Goal: Task Accomplishment & Management: Use online tool/utility

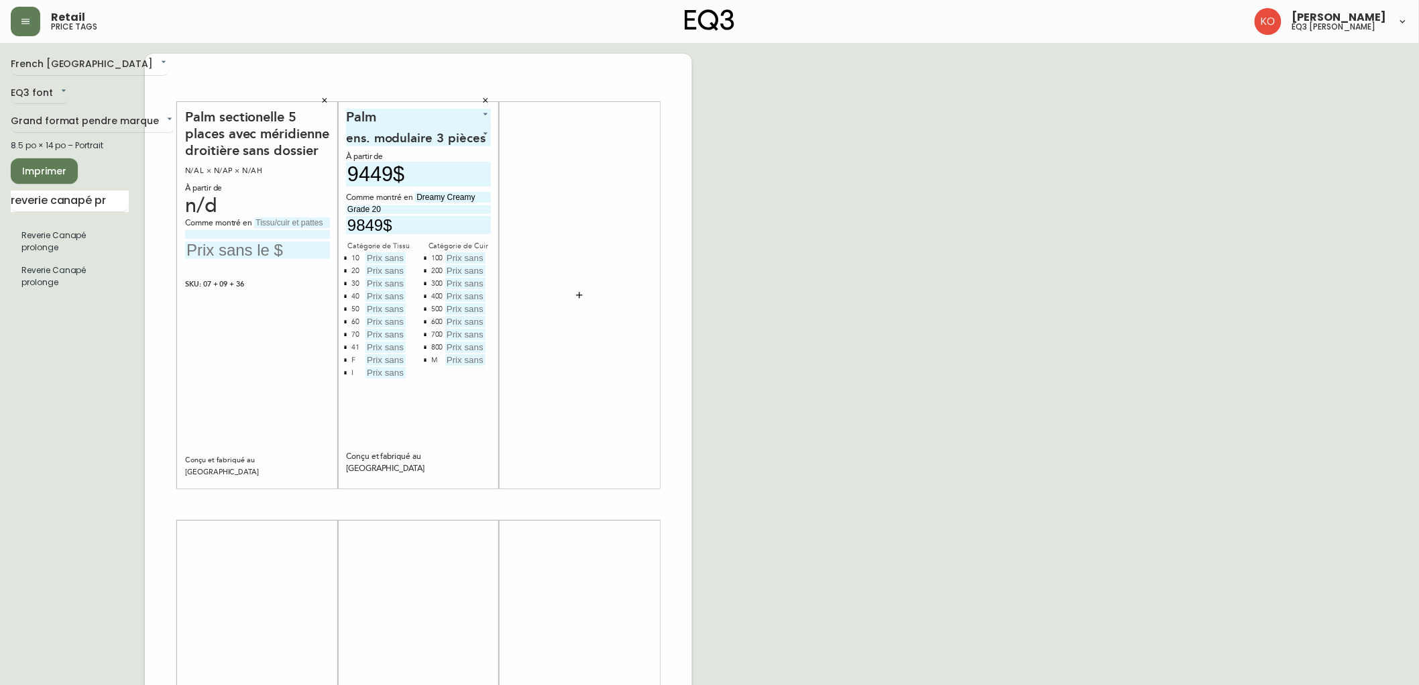
click at [900, 92] on div "French Canada fr_CA EQ3 font EQ3 Grand format pendre marque large 8.5 po × 14 p…" at bounding box center [710, 504] width 1398 height 901
click at [55, 89] on body "Retail price tags [PERSON_NAME] eq3 laval - [PERSON_NAME] French [GEOGRAPHIC_DA…" at bounding box center [709, 477] width 1419 height 955
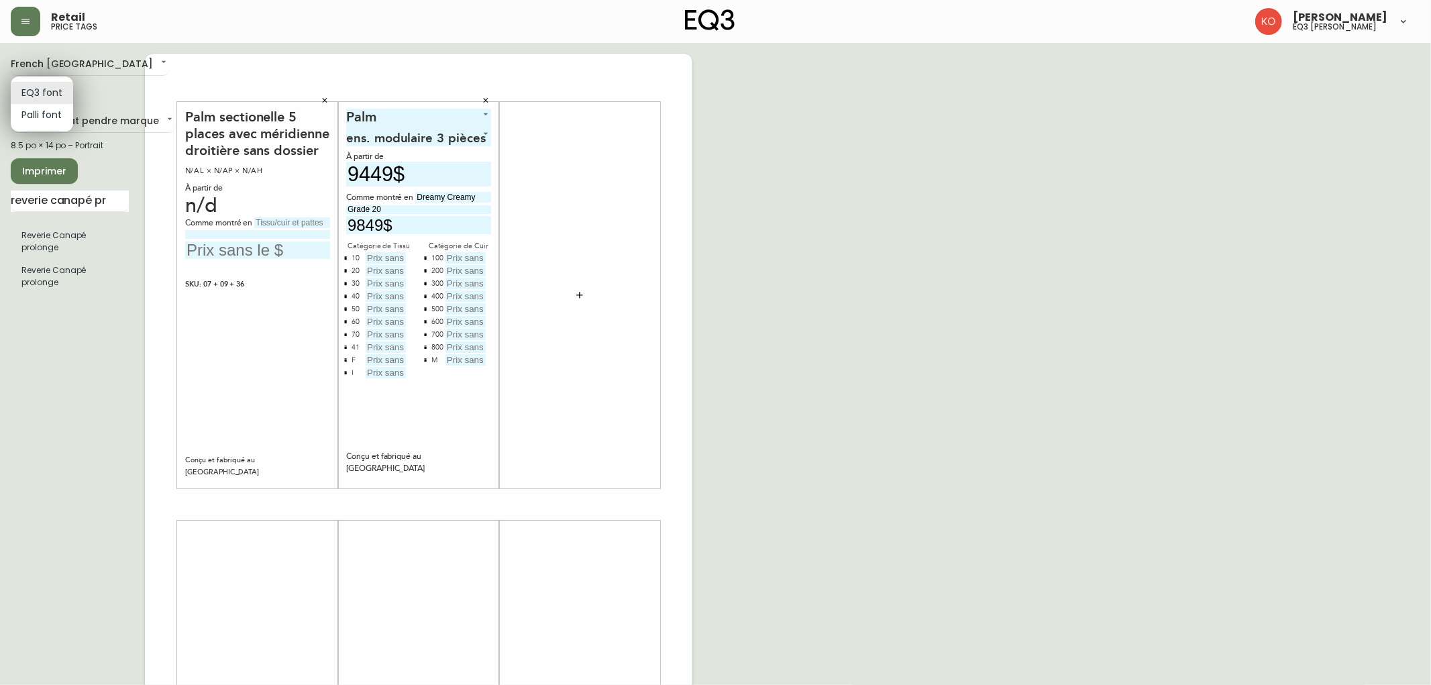
click at [38, 25] on div at bounding box center [715, 342] width 1431 height 685
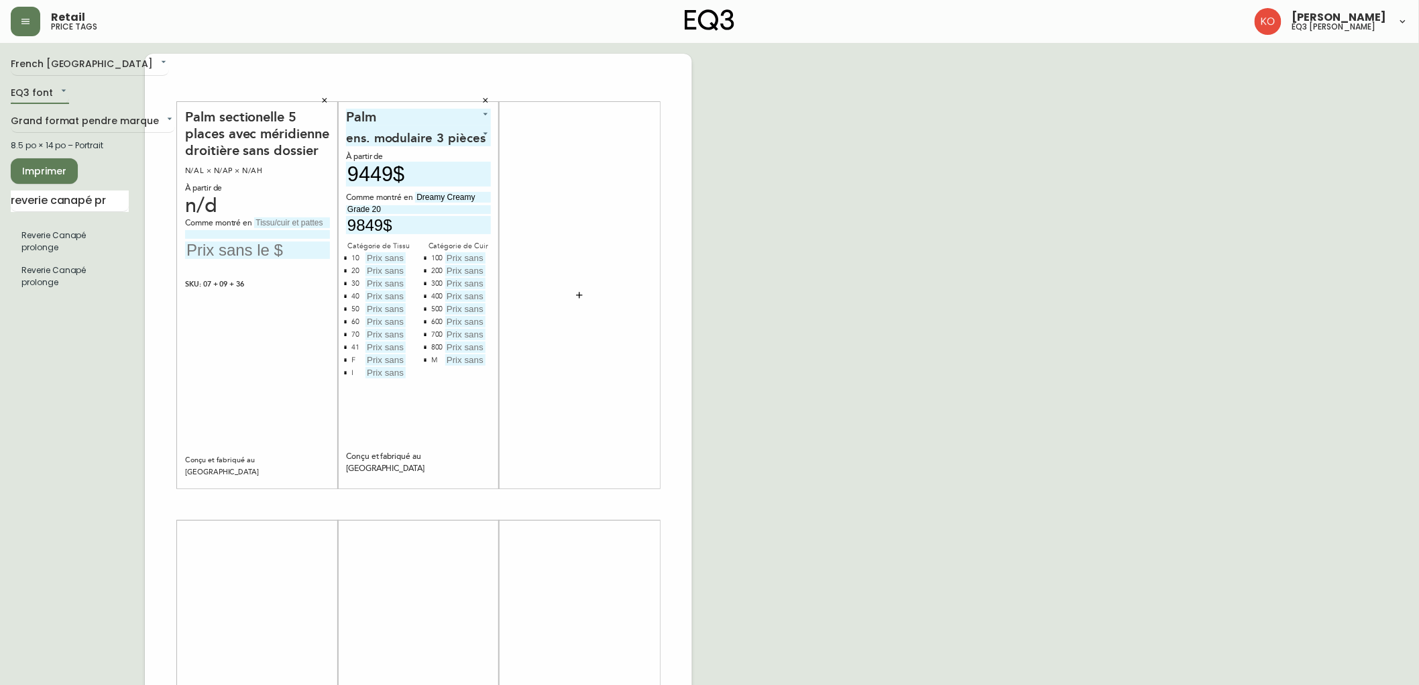
click at [27, 22] on icon "button" at bounding box center [25, 21] width 11 height 11
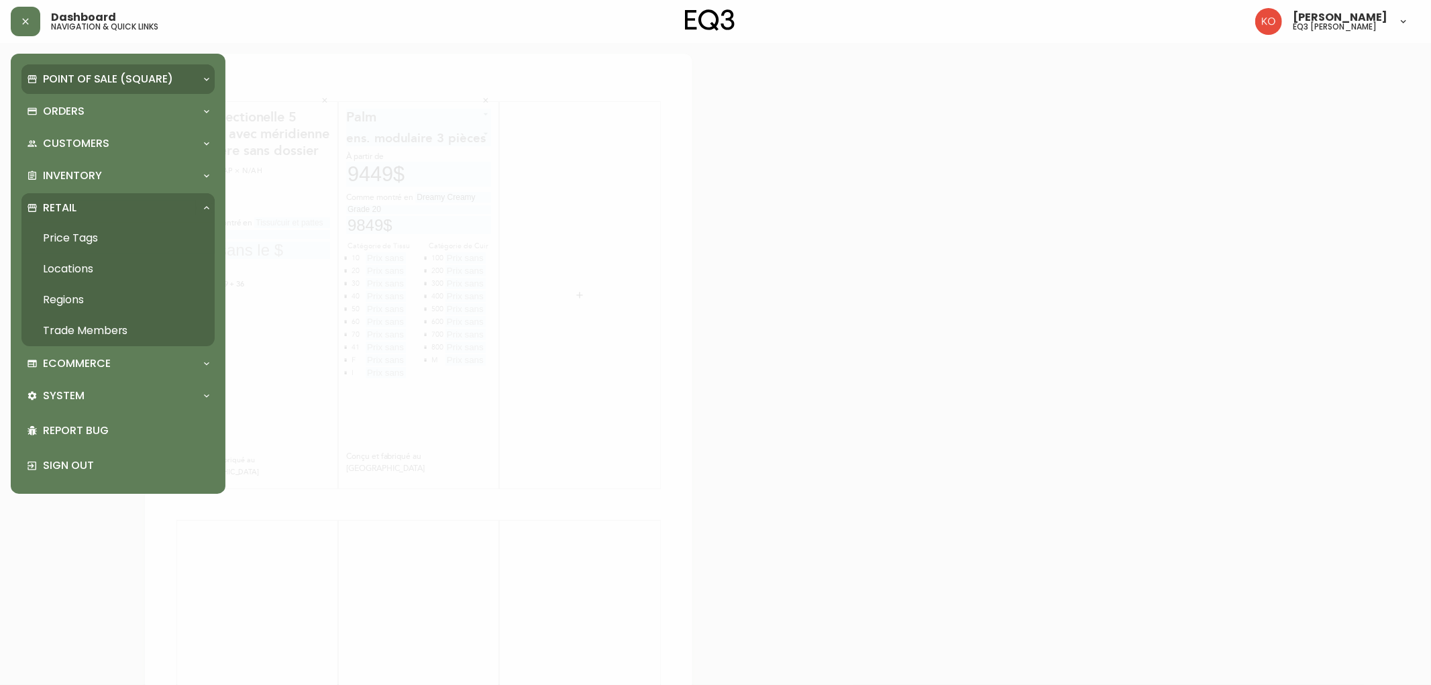
click at [89, 76] on p "Point of Sale (Square)" at bounding box center [108, 79] width 130 height 15
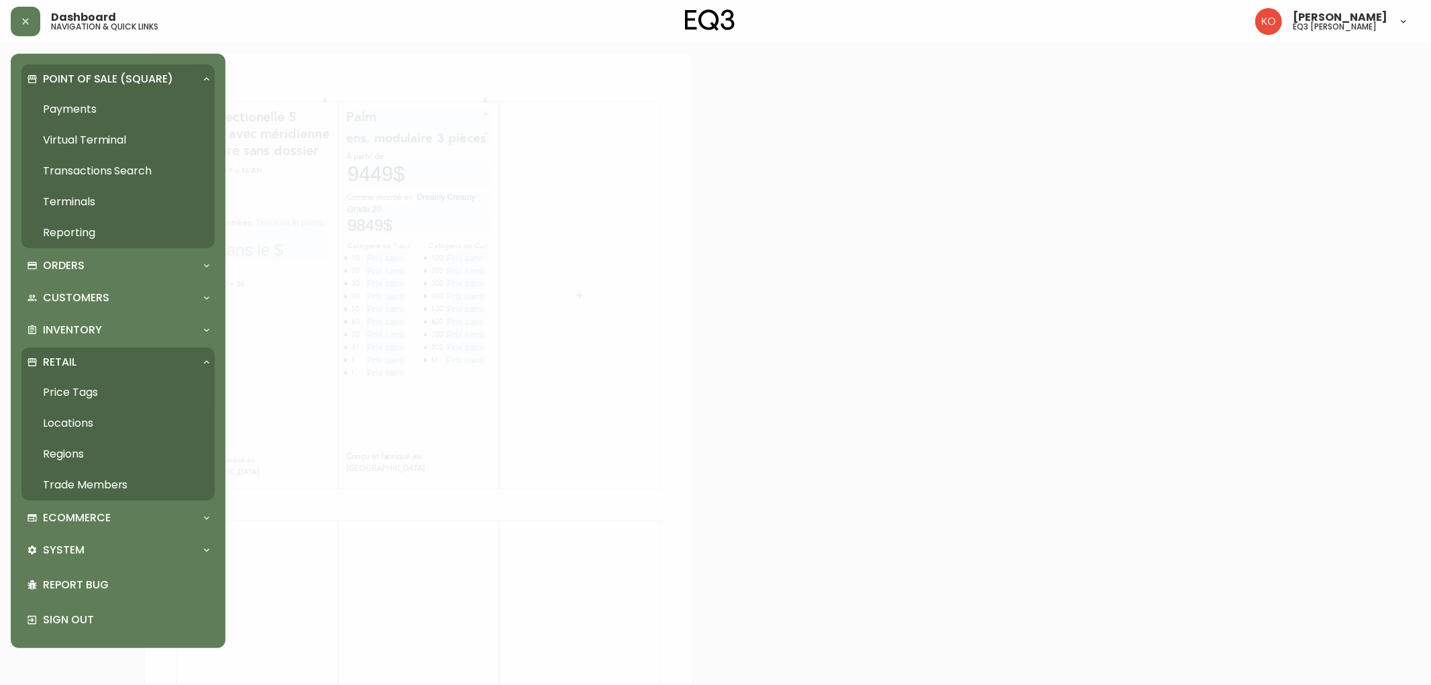
click at [89, 76] on p "Point of Sale (Square)" at bounding box center [108, 79] width 130 height 15
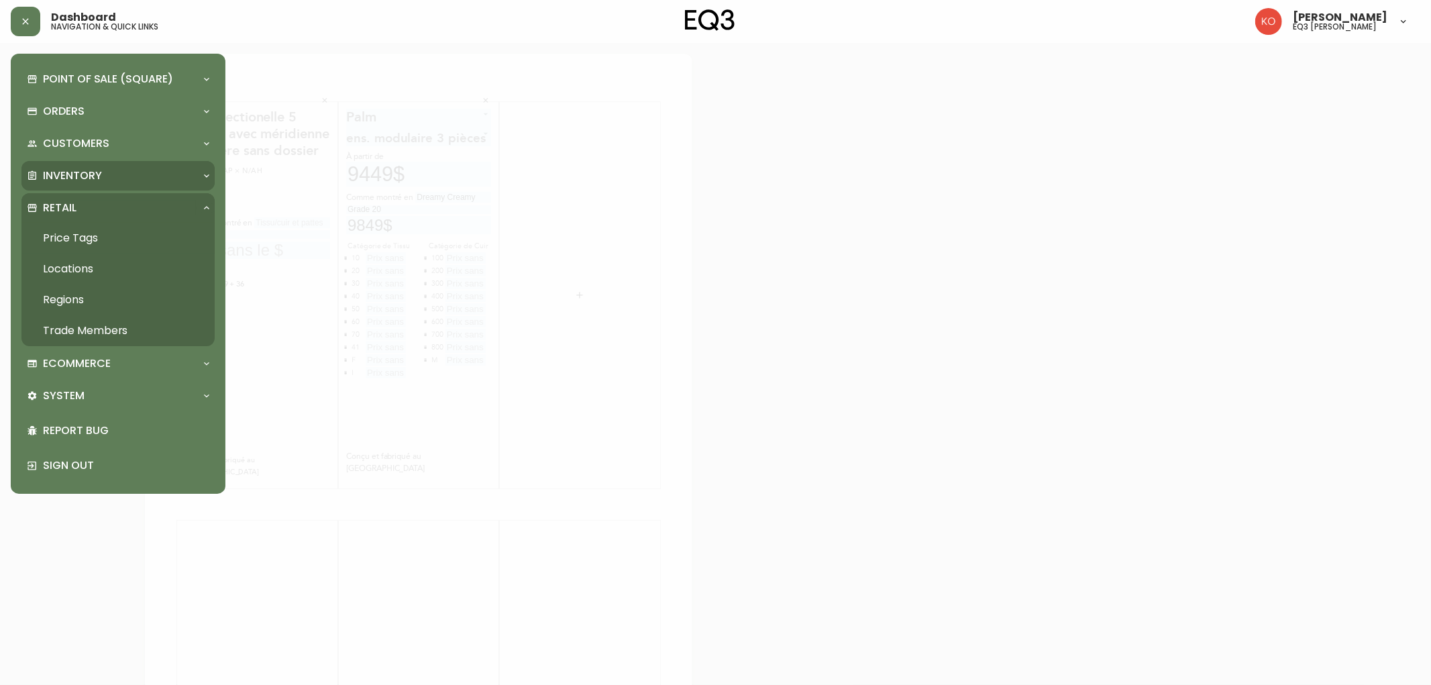
click at [125, 161] on div "Inventory" at bounding box center [117, 176] width 193 height 30
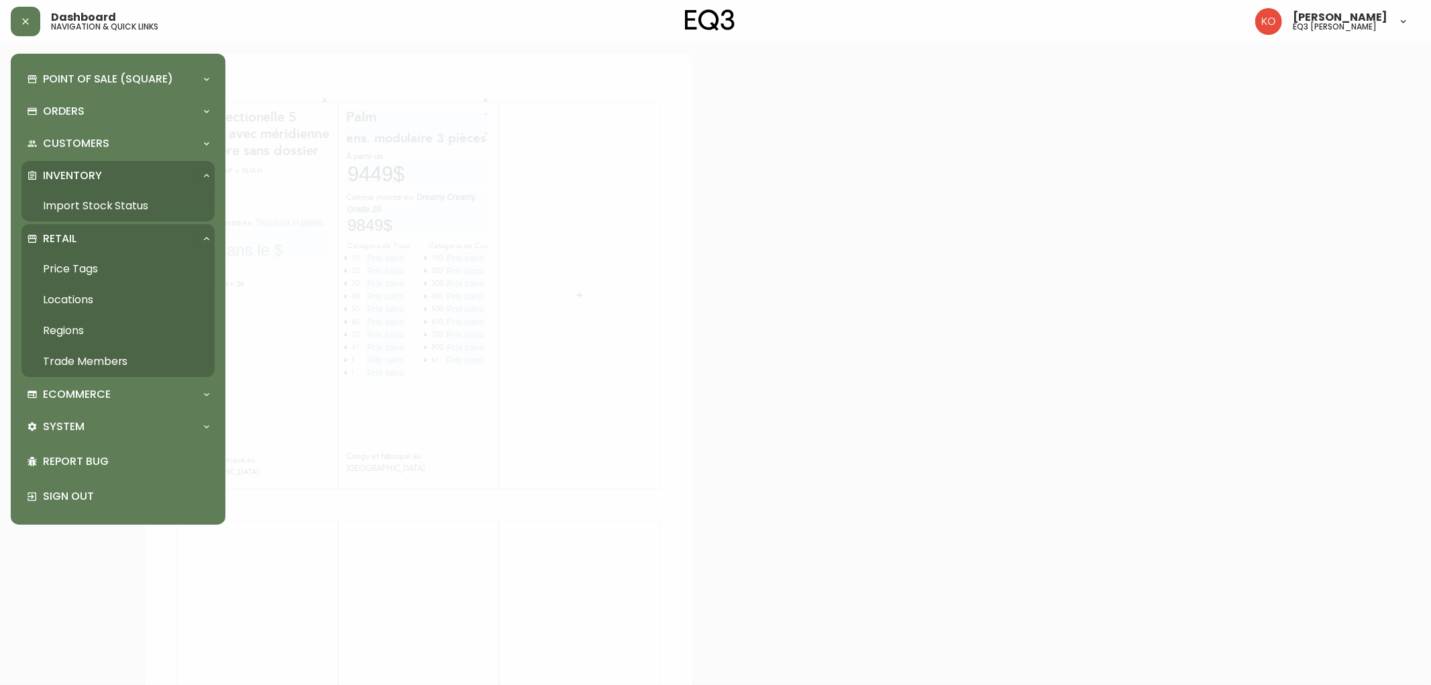
click at [107, 200] on link "Import Stock Status" at bounding box center [117, 205] width 193 height 31
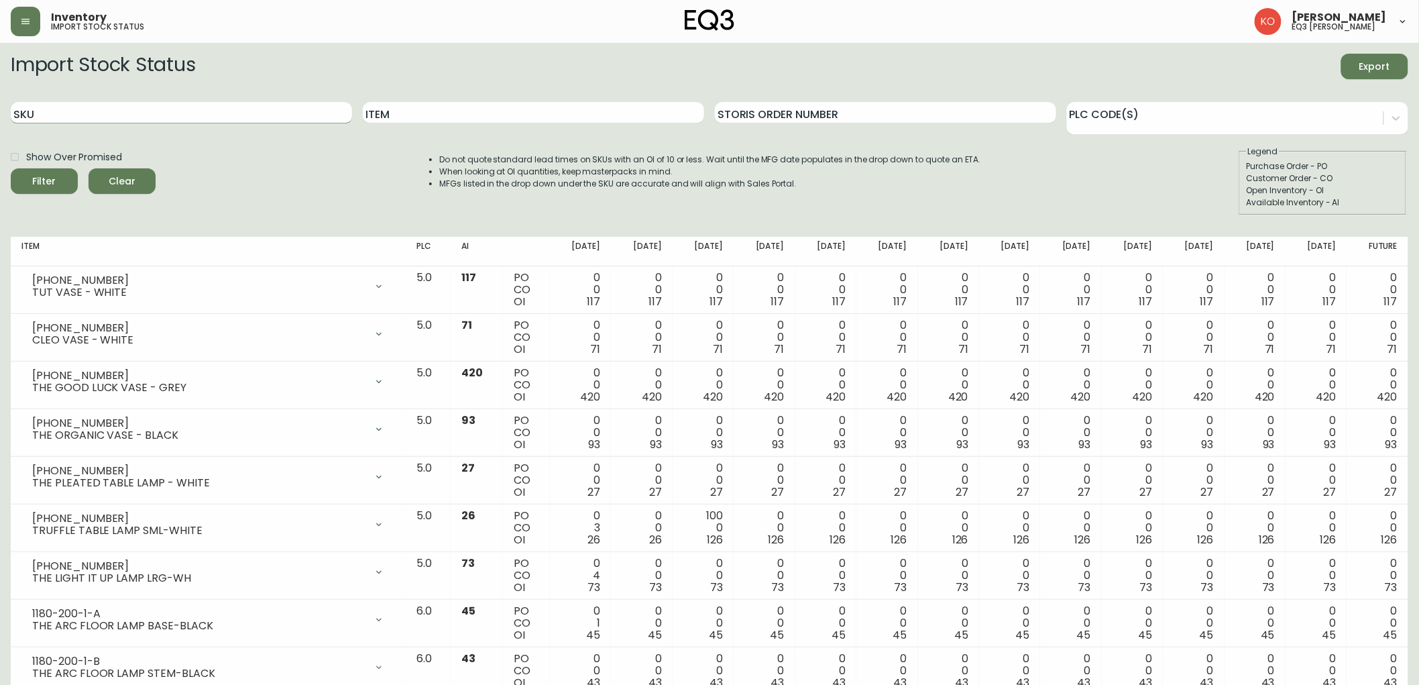
click at [215, 111] on input "SKU" at bounding box center [181, 112] width 341 height 21
type input "TRACE"
click at [11, 168] on button "Filter" at bounding box center [44, 180] width 67 height 25
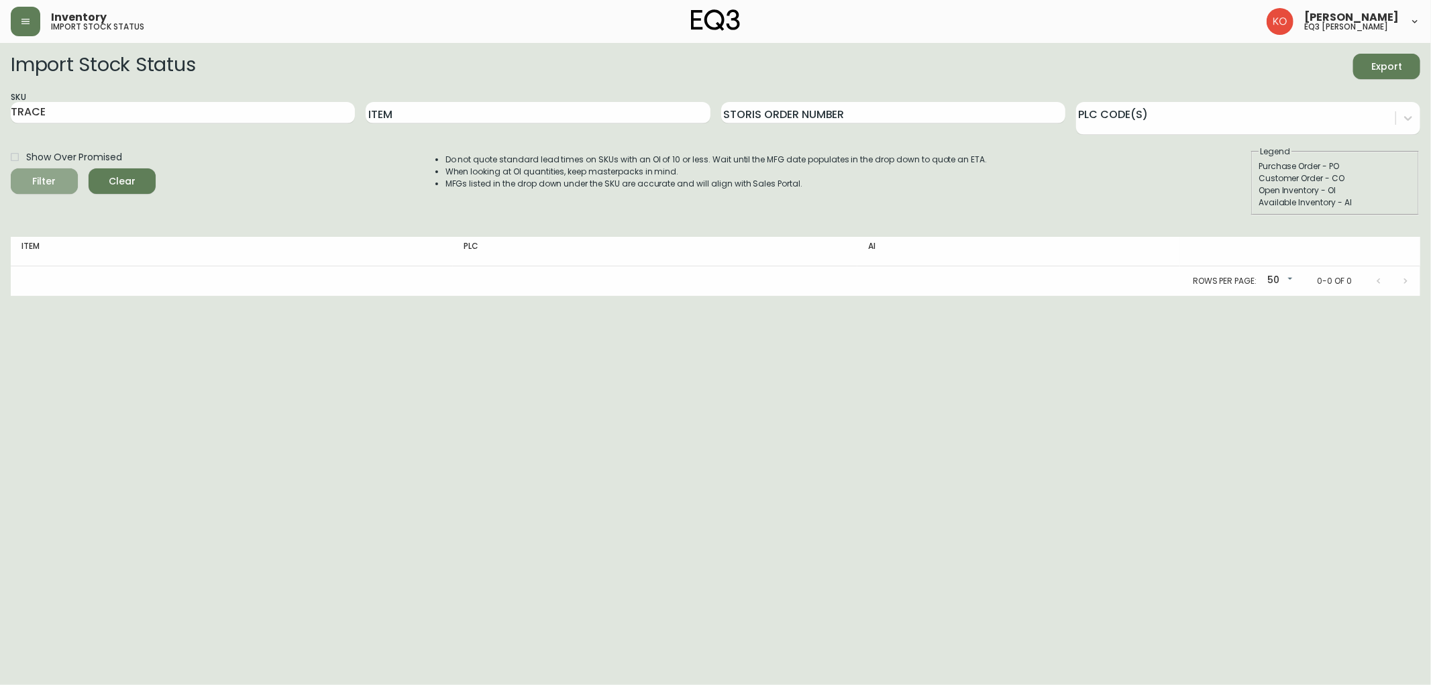
click at [45, 176] on icon "submit" at bounding box center [39, 179] width 13 height 13
click at [85, 110] on input "TRACE" at bounding box center [183, 112] width 344 height 21
click at [476, 110] on input "Item" at bounding box center [538, 112] width 344 height 21
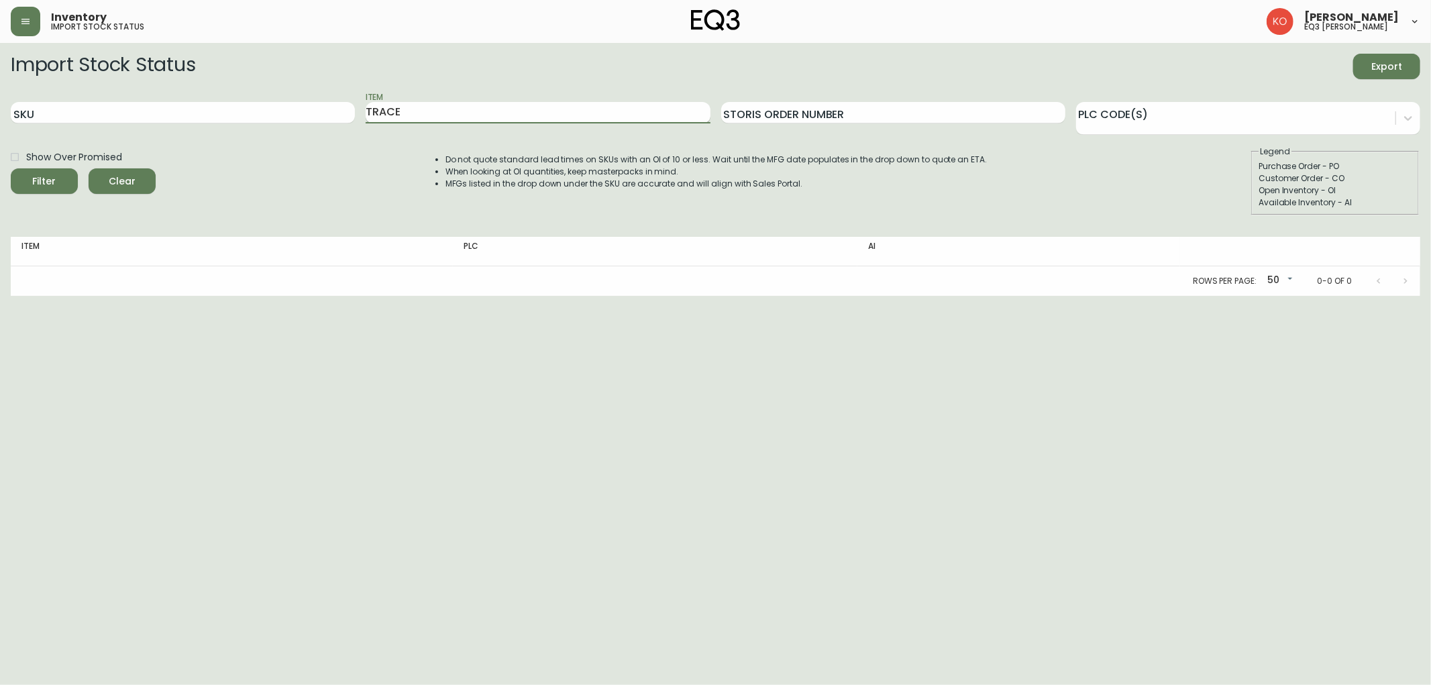
type input "TRACE"
click at [11, 168] on button "Filter" at bounding box center [44, 180] width 67 height 25
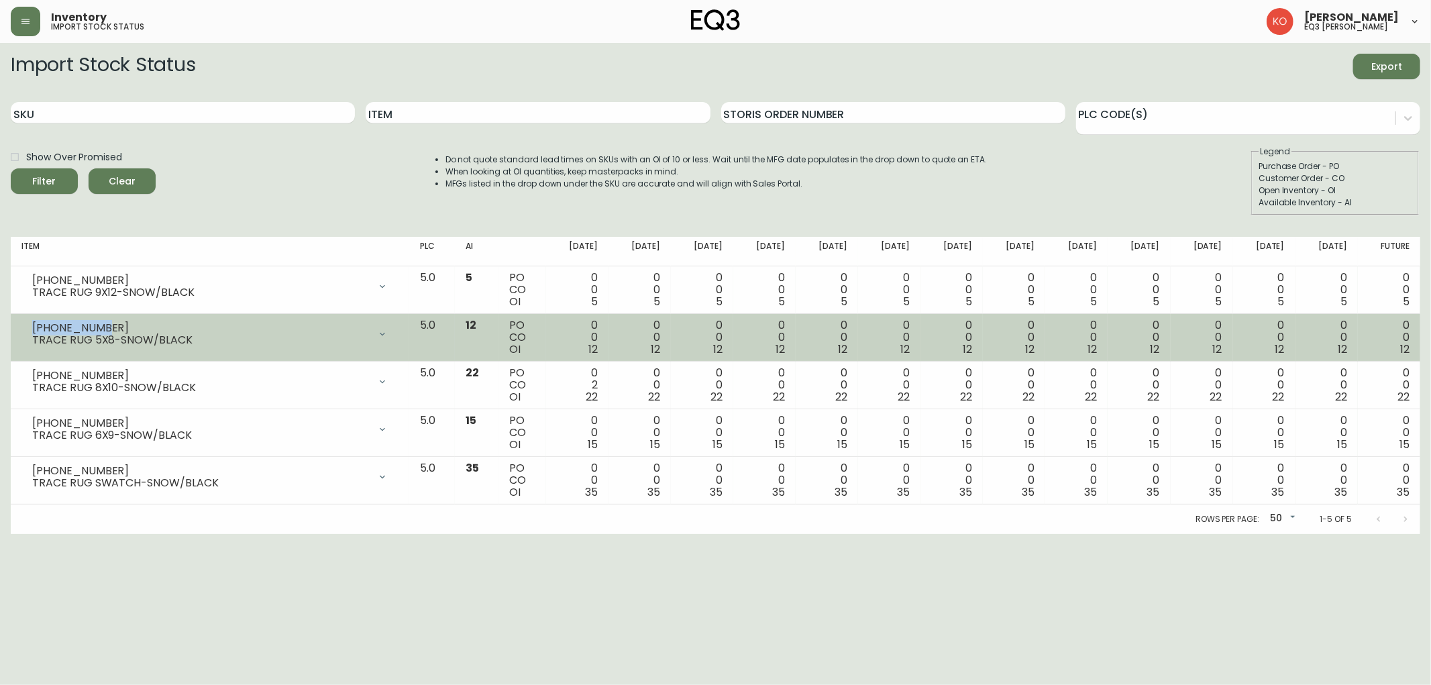
drag, startPoint x: 111, startPoint y: 325, endPoint x: 30, endPoint y: 324, distance: 80.5
click at [30, 324] on div "[PHONE_NUMBER] TRACE RUG 5X8-SNOW/BLACK" at bounding box center [209, 334] width 377 height 30
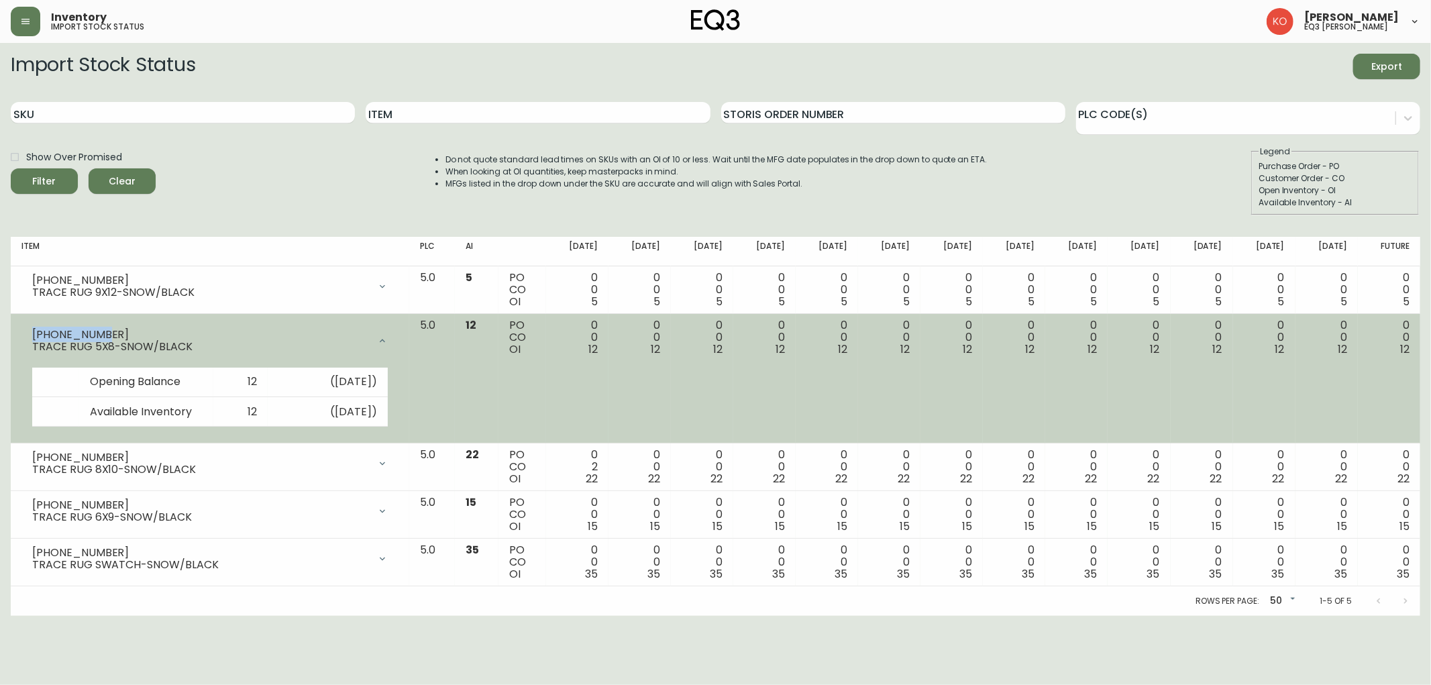
copy div "[PHONE_NUMBER]"
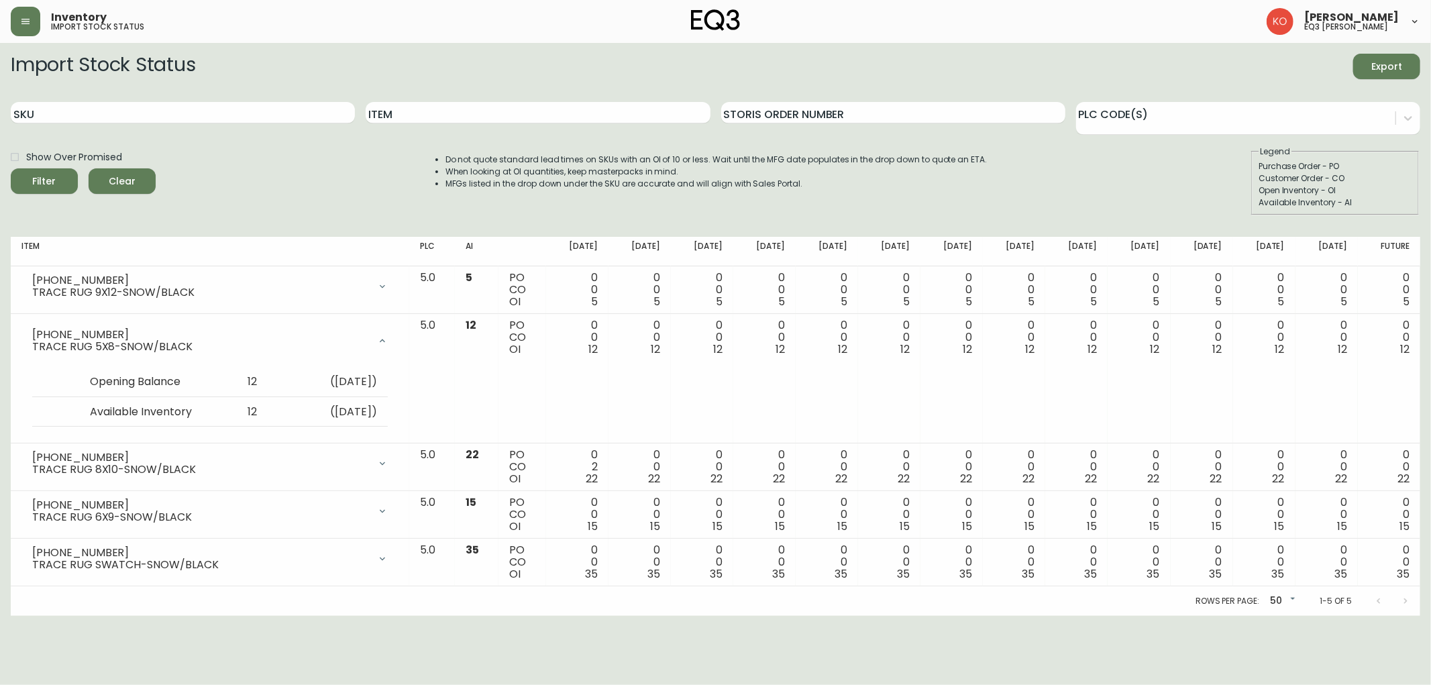
click at [179, 232] on div "Import Stock Status Export SKU Item Storis Order Number PLC Code(s) Show Over P…" at bounding box center [715, 335] width 1409 height 562
click at [412, 114] on input "Item" at bounding box center [538, 112] width 344 height 21
click at [11, 168] on button "Filter" at bounding box center [44, 180] width 67 height 25
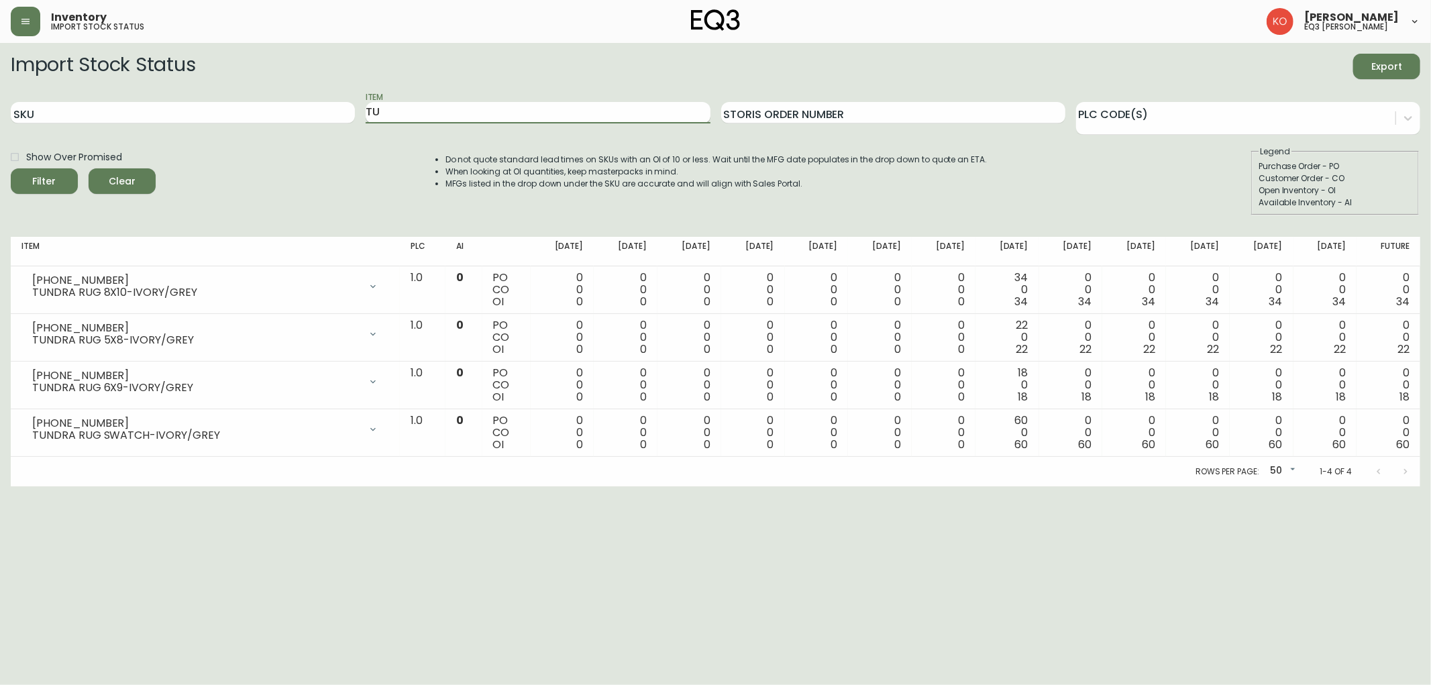
type input "T"
click at [11, 168] on button "Filter" at bounding box center [44, 180] width 67 height 25
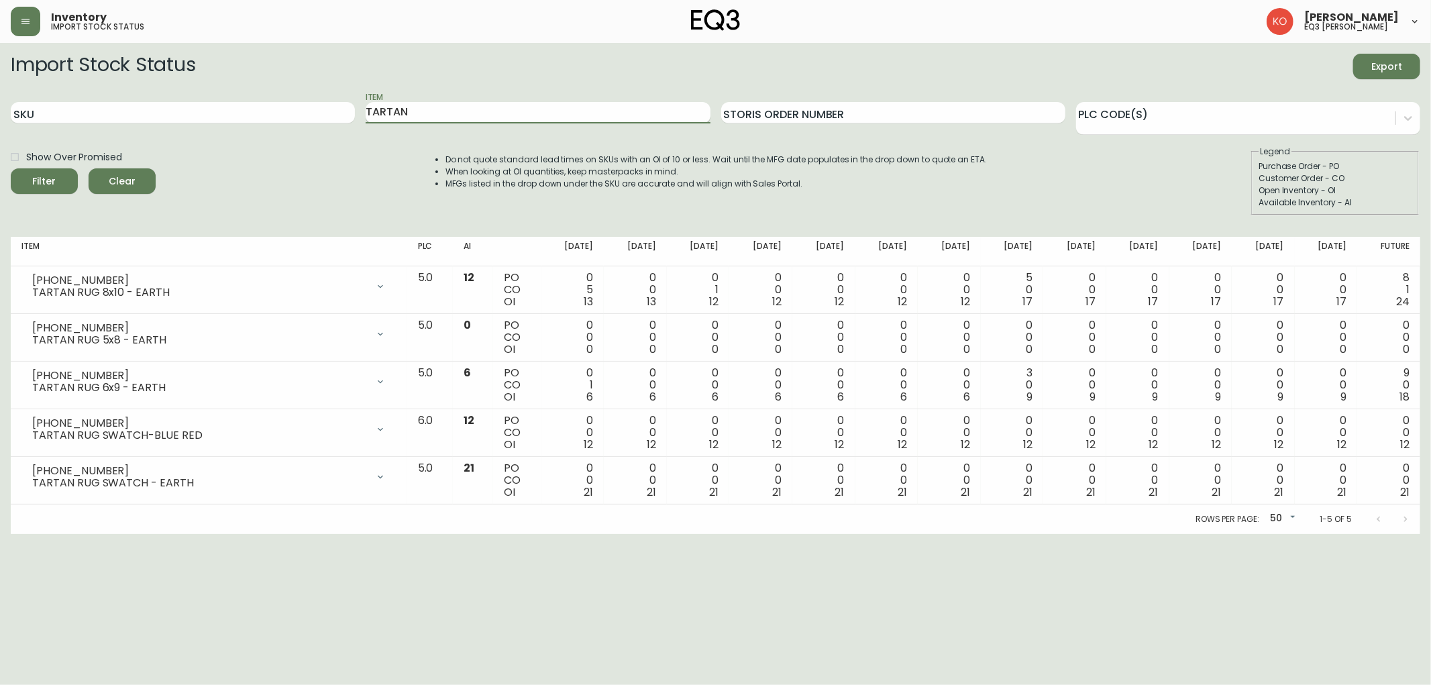
click at [447, 115] on input "TARTAN" at bounding box center [538, 112] width 344 height 21
type input "T"
click at [11, 168] on button "Filter" at bounding box center [44, 180] width 67 height 25
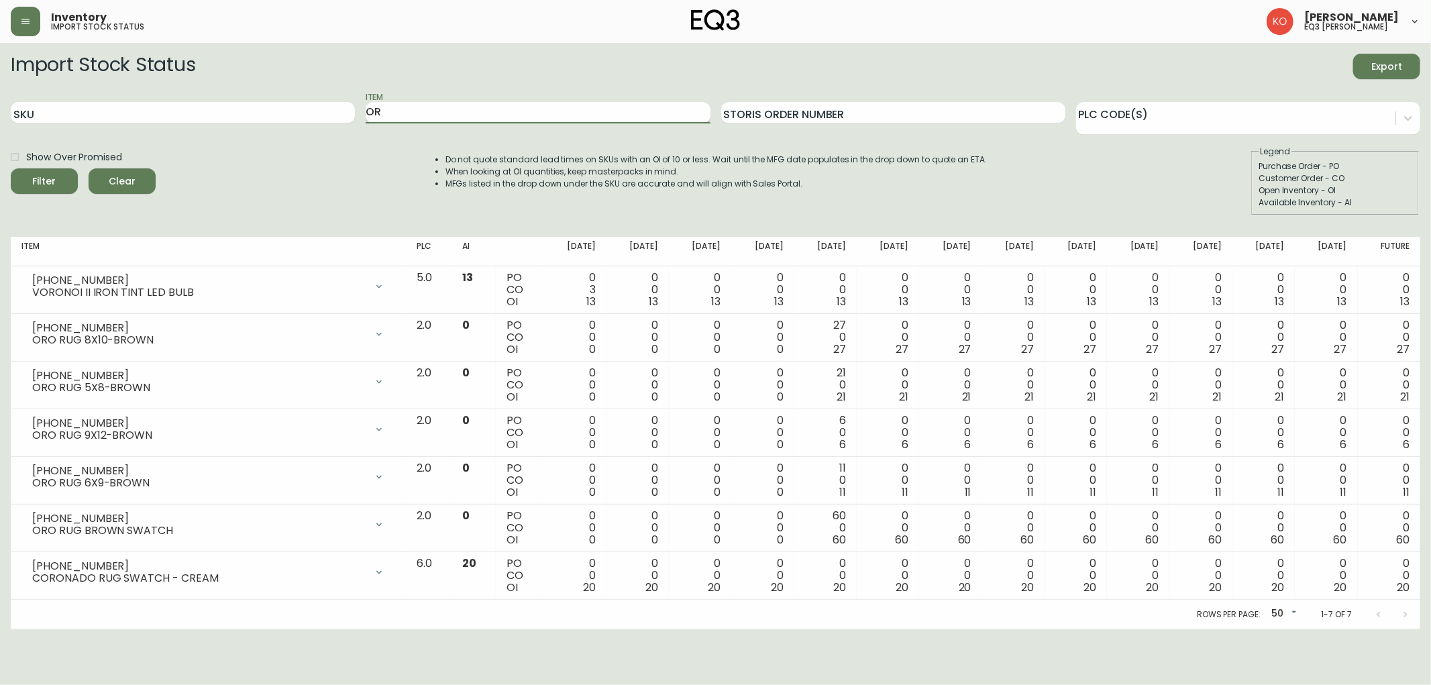
type input "O"
click at [11, 168] on button "Filter" at bounding box center [44, 180] width 67 height 25
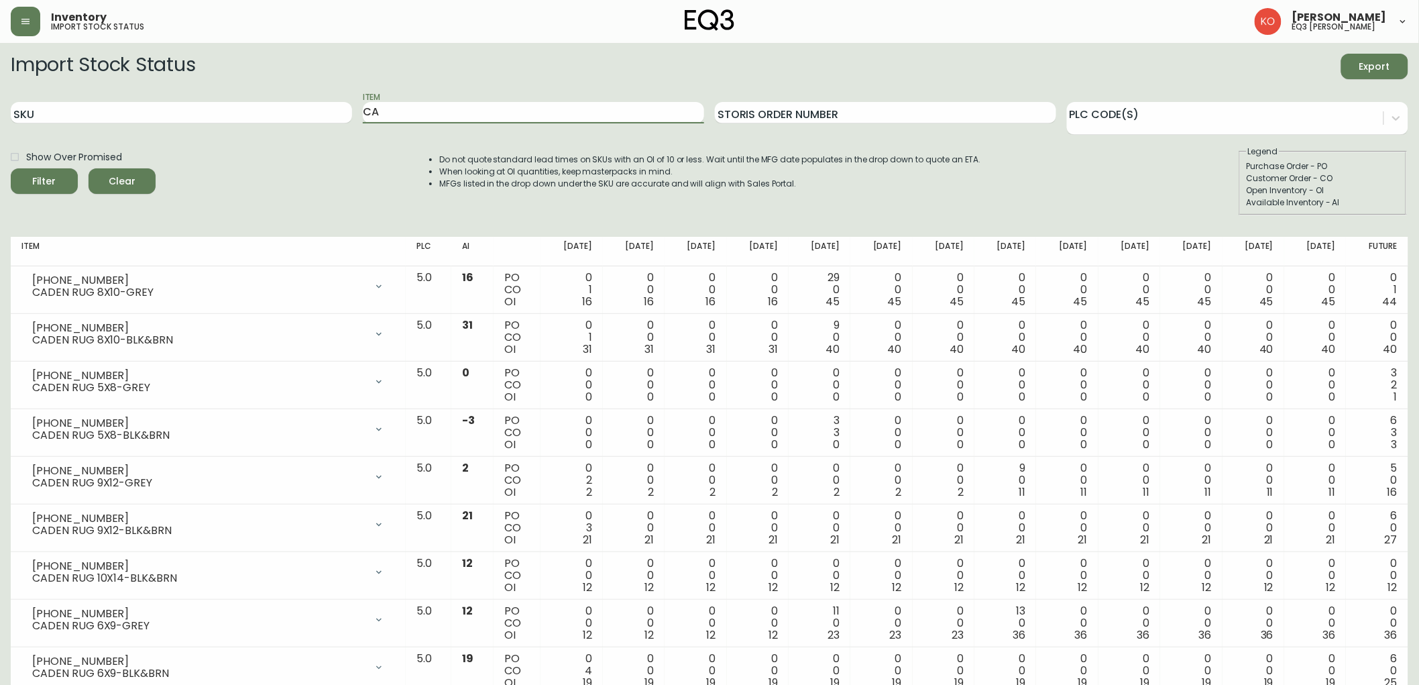
type input "C"
click at [11, 168] on button "Filter" at bounding box center [44, 180] width 67 height 25
type input "N"
click at [11, 168] on button "Filter" at bounding box center [44, 180] width 67 height 25
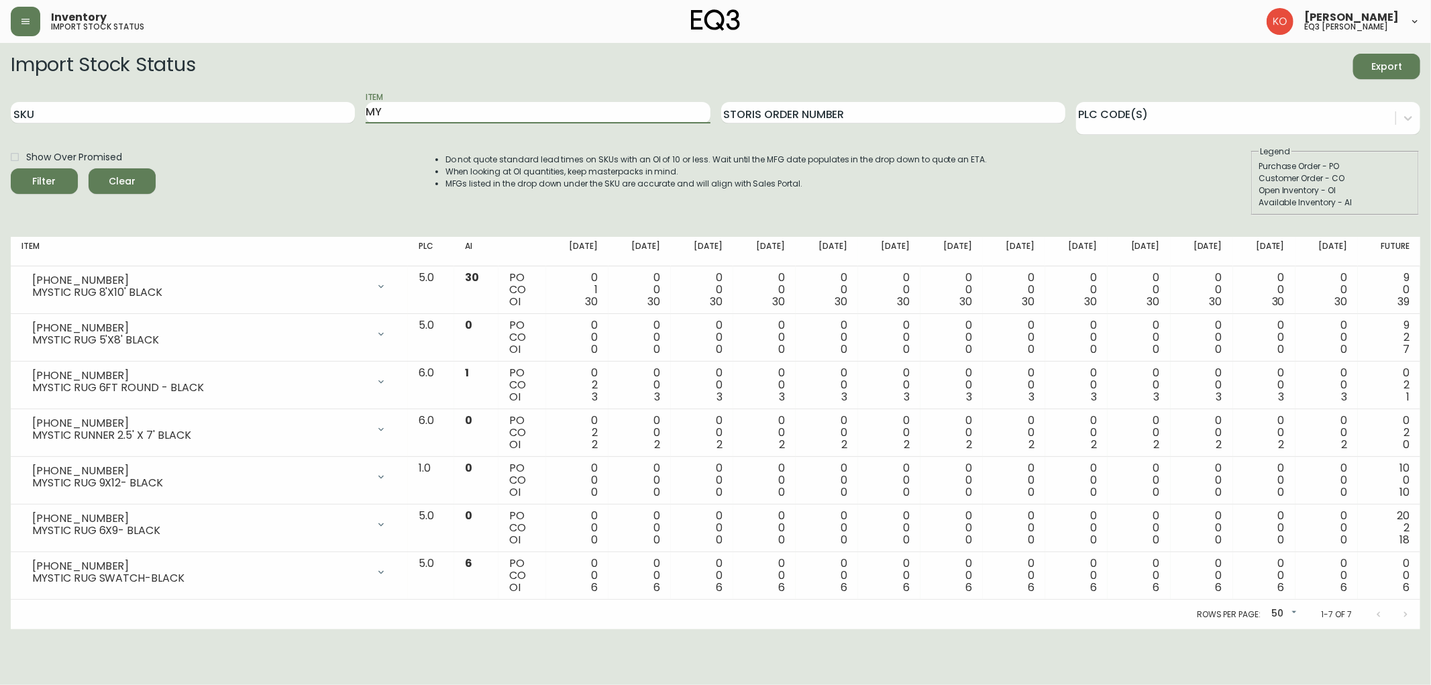
type input "M"
type input "ACE RUG"
click at [11, 168] on button "Filter" at bounding box center [44, 180] width 67 height 25
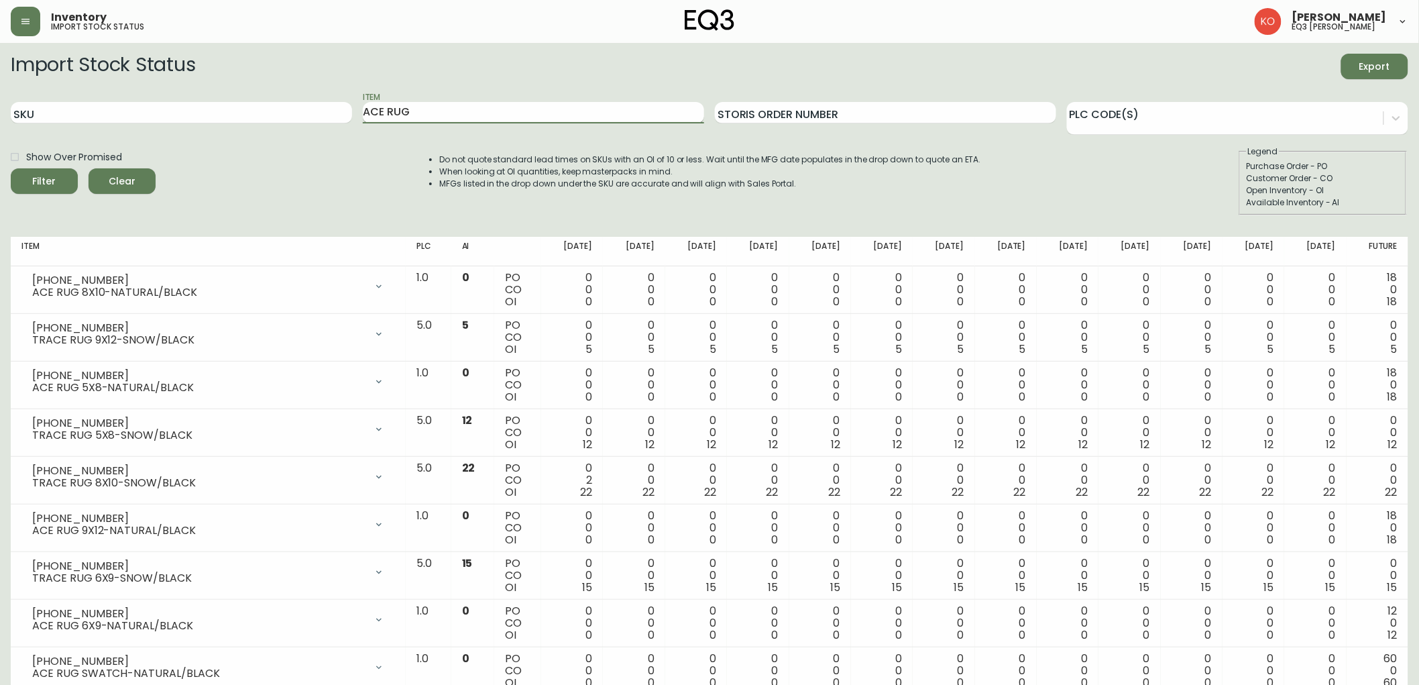
click at [490, 117] on input "ACE RUG" at bounding box center [533, 112] width 341 height 21
type input "LOOPY"
click at [11, 168] on button "Filter" at bounding box center [44, 180] width 67 height 25
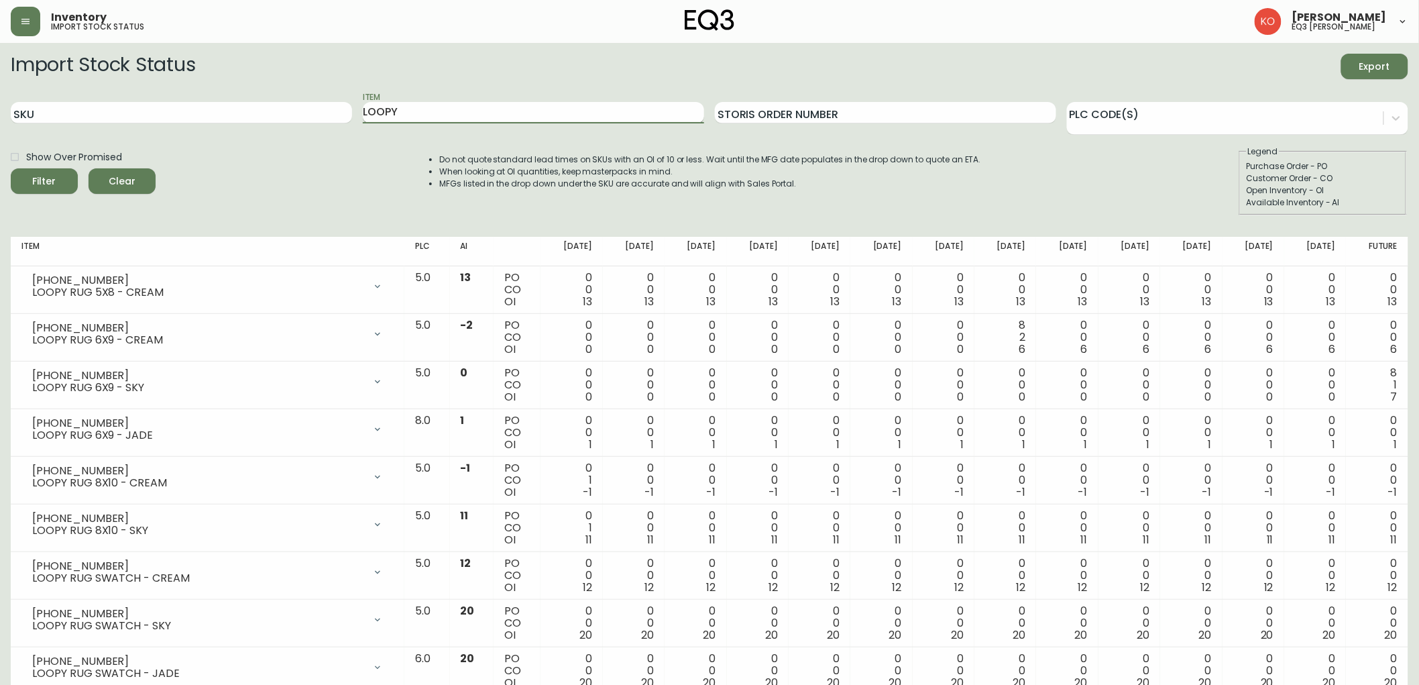
click at [409, 115] on input "LOOPY" at bounding box center [533, 112] width 341 height 21
click at [329, 114] on input "SKU" at bounding box center [181, 112] width 341 height 21
type input "[PHONE_NUMBER]"
click at [11, 168] on button "Filter" at bounding box center [44, 180] width 67 height 25
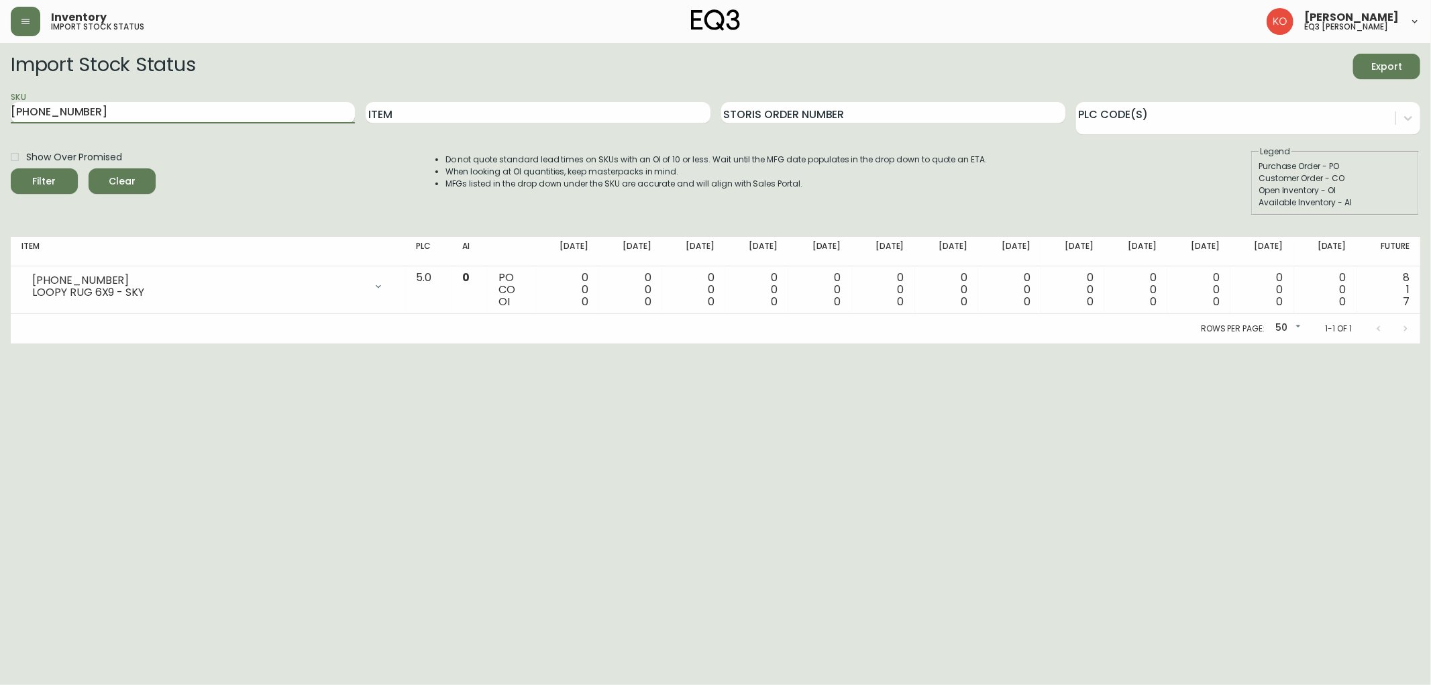
click at [280, 114] on input "[PHONE_NUMBER]" at bounding box center [183, 112] width 344 height 21
click at [441, 110] on input "Item" at bounding box center [538, 112] width 344 height 21
type input "BARLI"
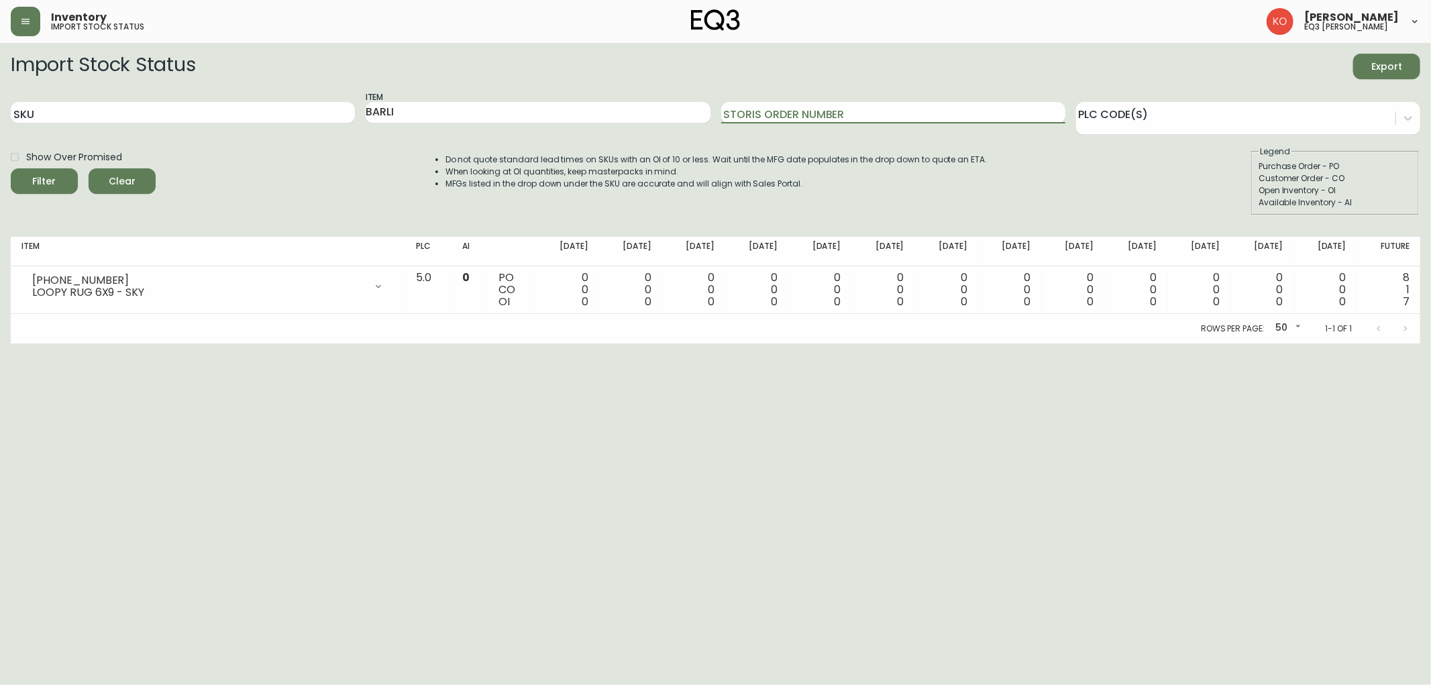
click at [52, 190] on button "Filter" at bounding box center [44, 180] width 67 height 25
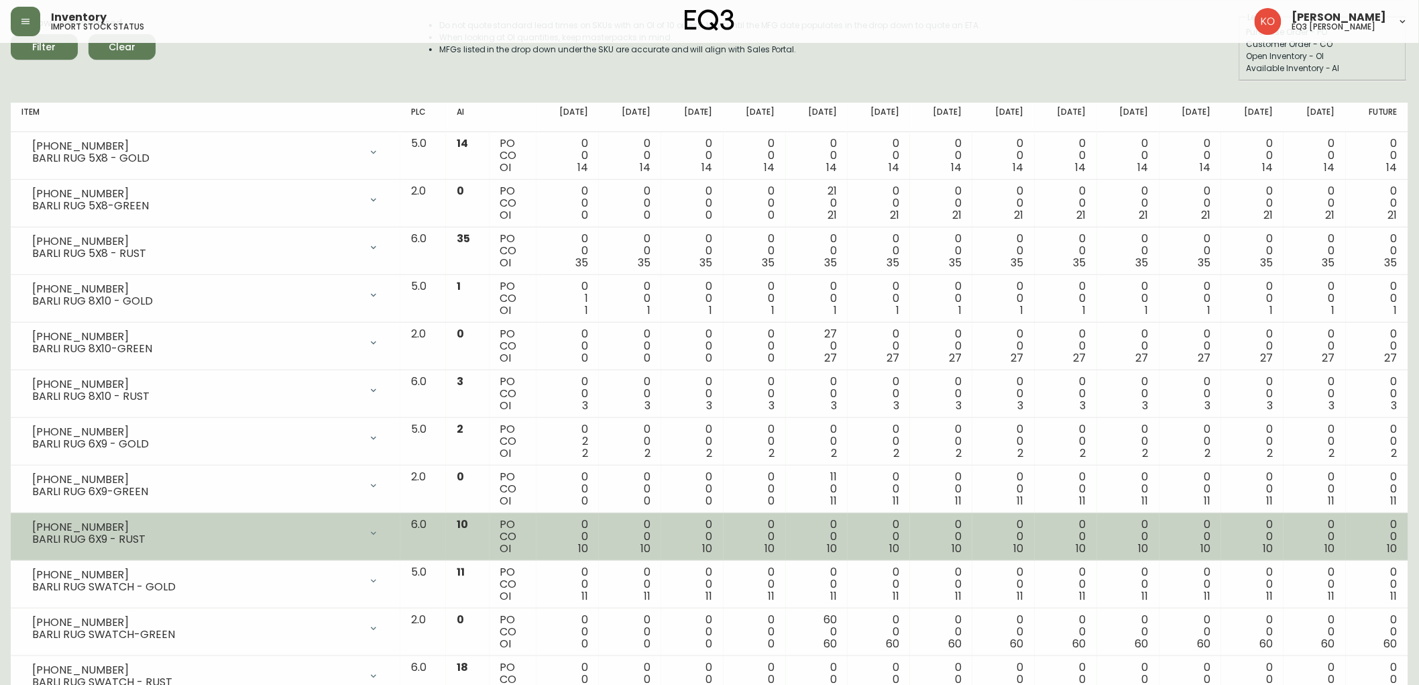
scroll to position [108, 0]
